Goal: Task Accomplishment & Management: Use online tool/utility

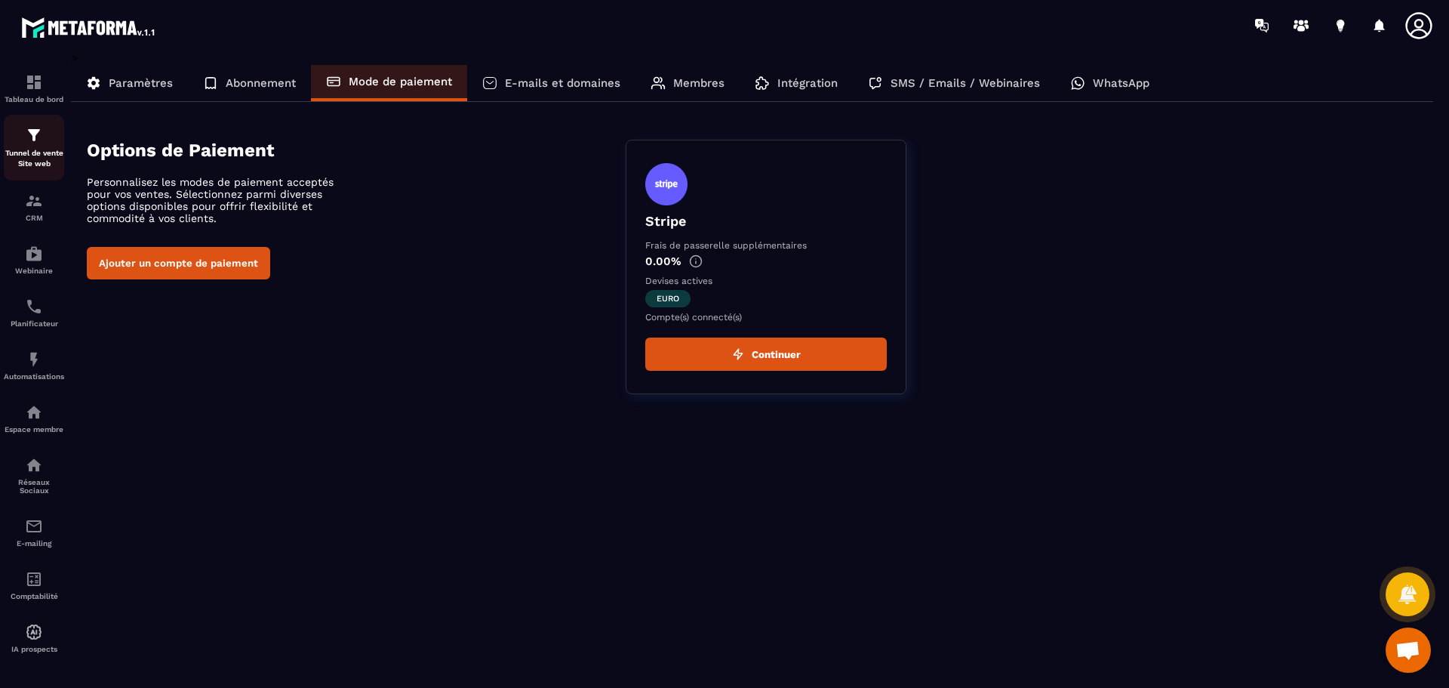
click at [33, 152] on p "Tunnel de vente Site web" at bounding box center [34, 158] width 60 height 21
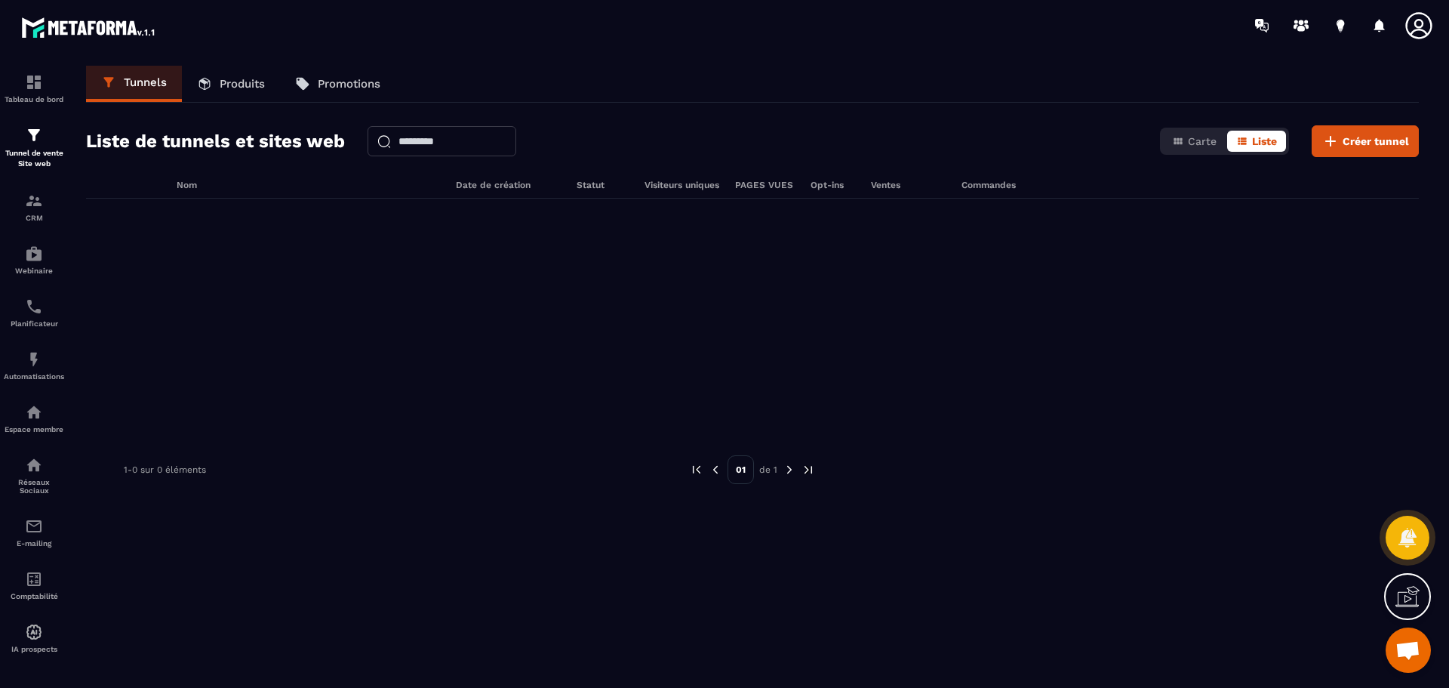
click at [221, 79] on p "Produits" at bounding box center [242, 84] width 45 height 14
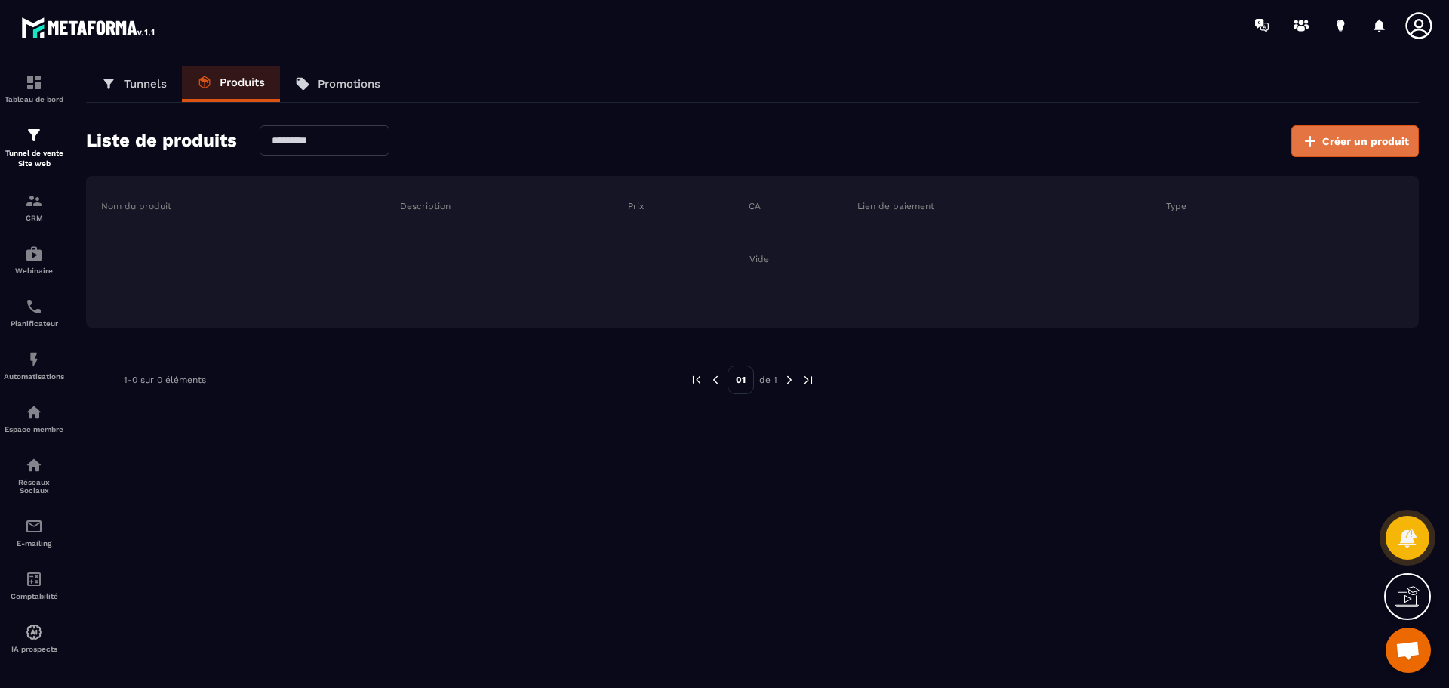
click at [1362, 141] on span "Créer un produit" at bounding box center [1365, 141] width 87 height 15
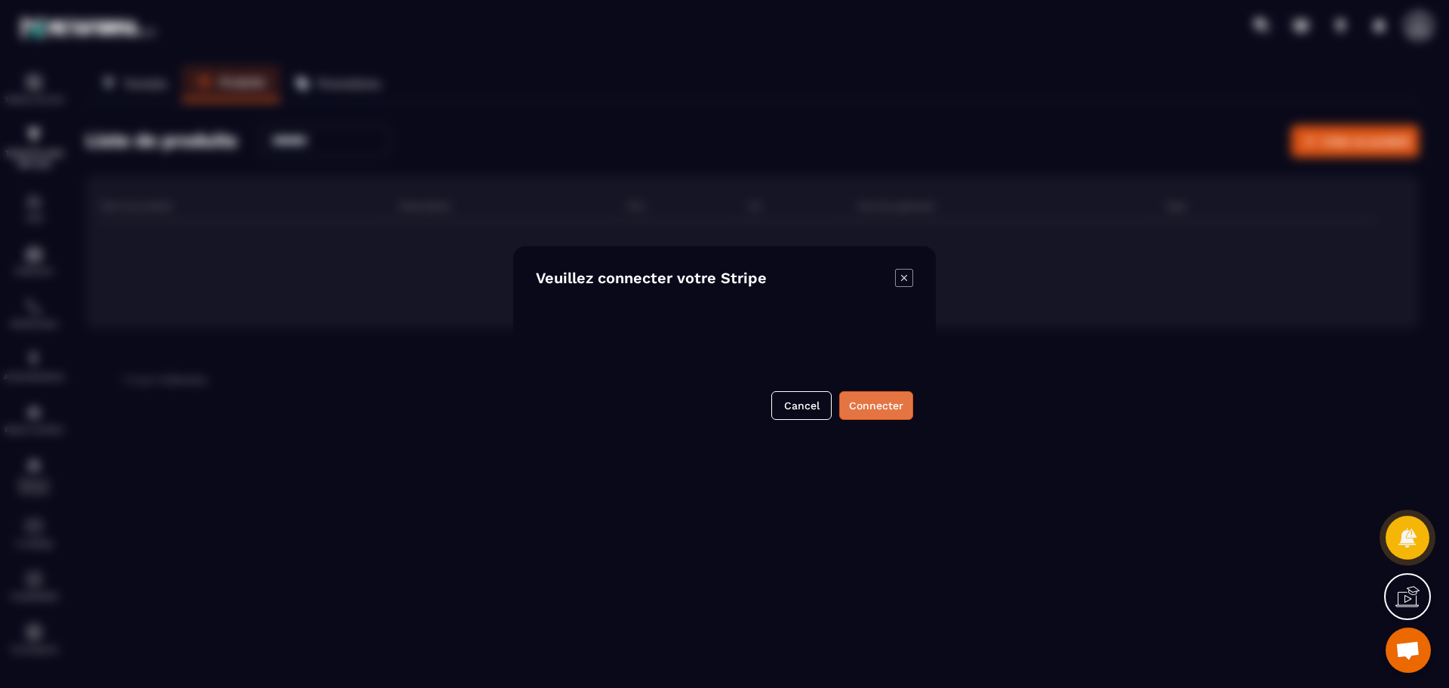
click at [866, 410] on button "Connecter" at bounding box center [876, 405] width 74 height 29
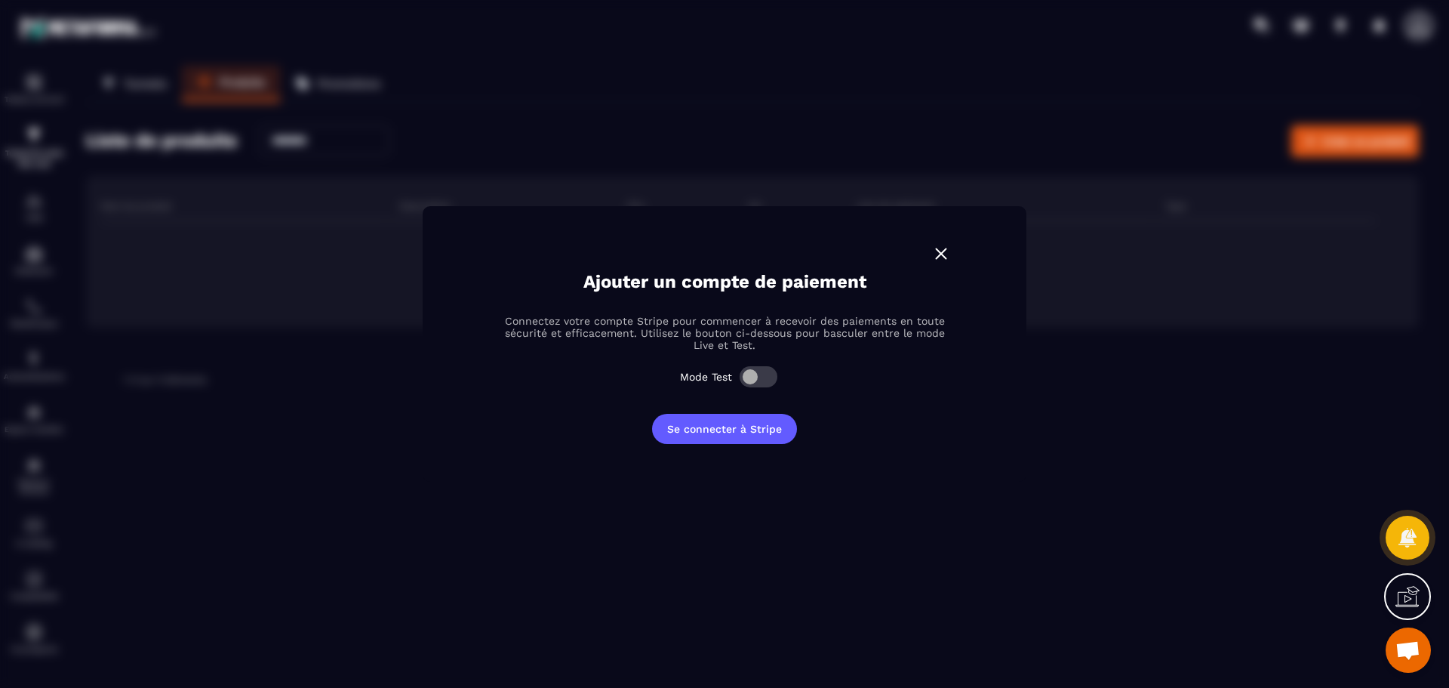
click at [761, 386] on span "Modal window" at bounding box center [759, 376] width 38 height 21
click at [750, 429] on button "Se connecter à Stripe" at bounding box center [724, 429] width 145 height 30
